Goal: Information Seeking & Learning: Learn about a topic

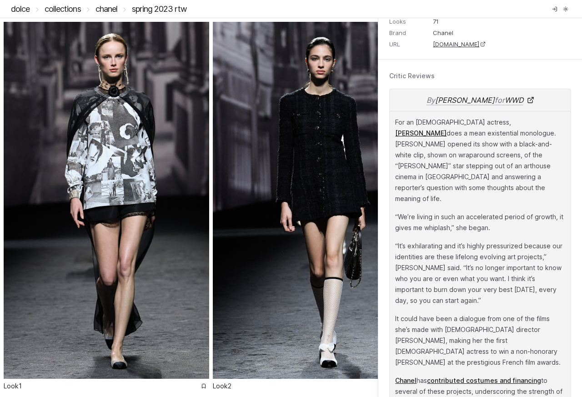
scroll to position [655, 0]
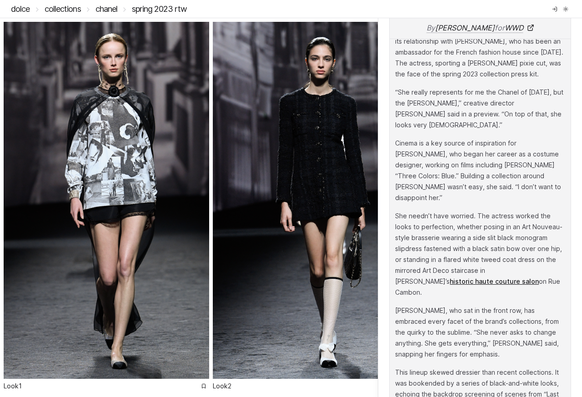
scroll to position [764, 0]
